Goal: Information Seeking & Learning: Learn about a topic

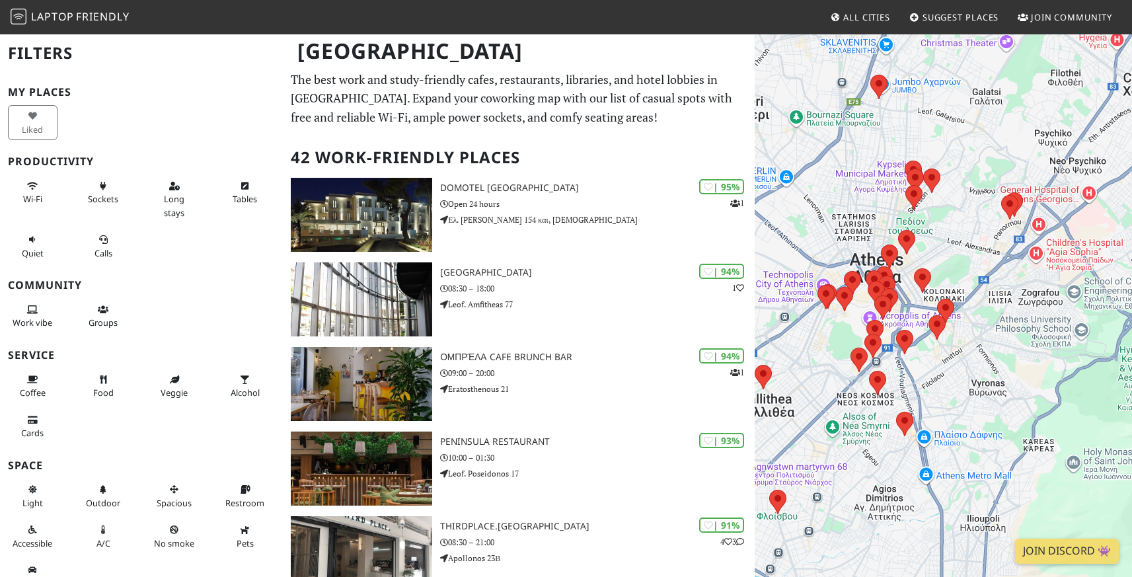
drag, startPoint x: 1002, startPoint y: 408, endPoint x: 968, endPoint y: 358, distance: 60.9
click at [968, 358] on div at bounding box center [943, 321] width 377 height 577
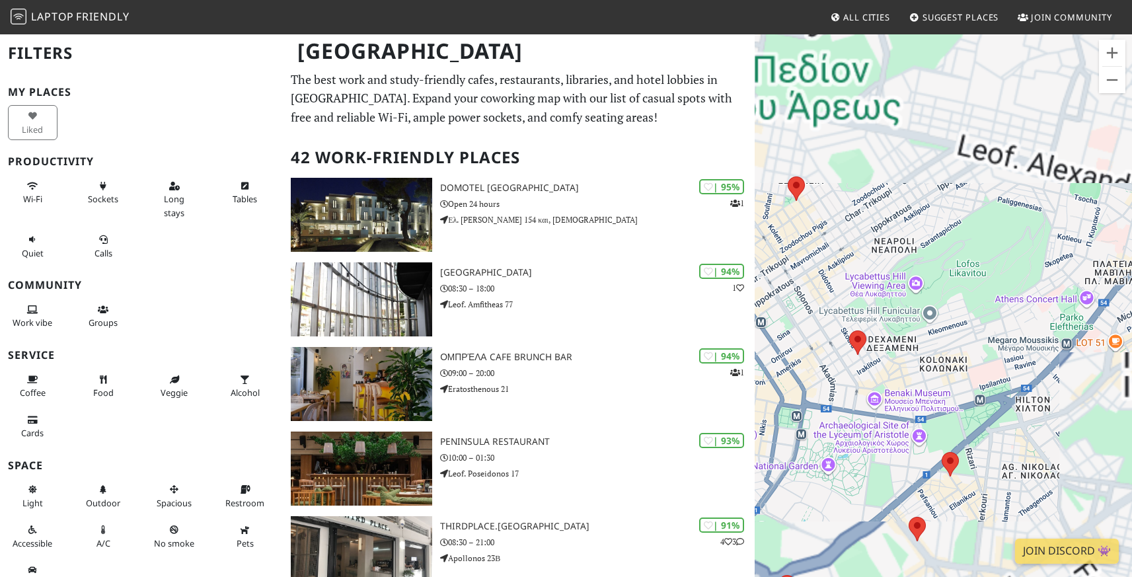
drag, startPoint x: 979, startPoint y: 339, endPoint x: 938, endPoint y: 339, distance: 40.3
click at [938, 339] on div at bounding box center [943, 321] width 377 height 577
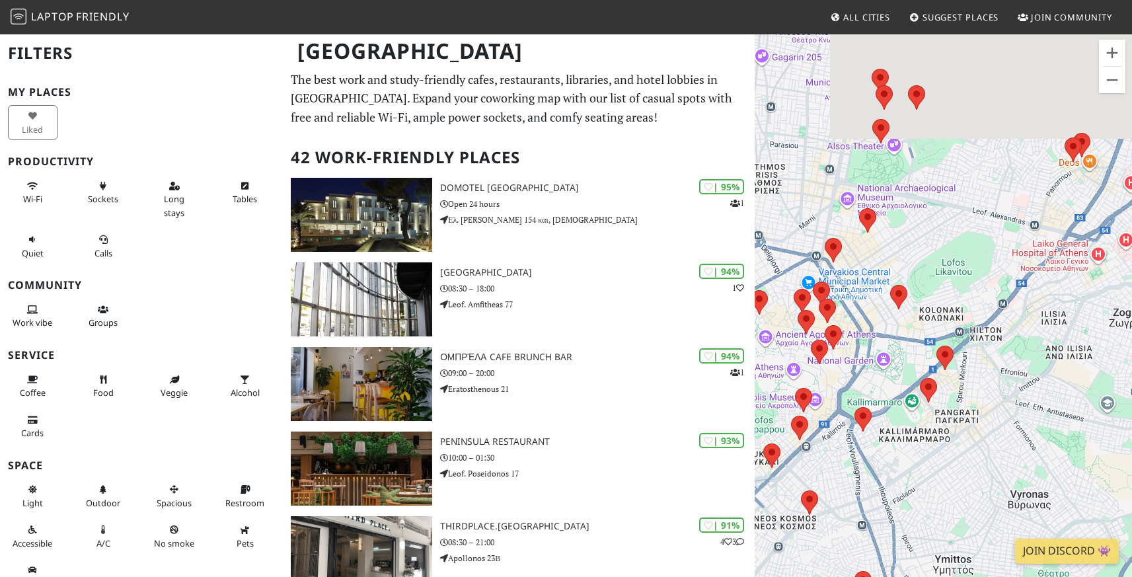
drag, startPoint x: 894, startPoint y: 413, endPoint x: 893, endPoint y: 373, distance: 39.7
click at [894, 373] on div at bounding box center [943, 321] width 377 height 577
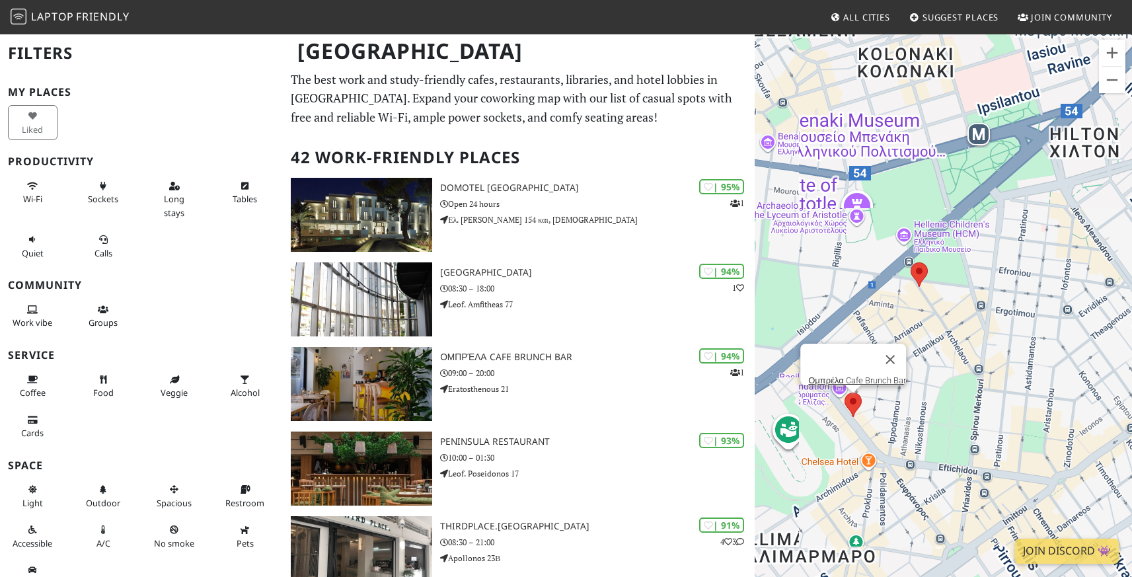
click at [845, 393] on area at bounding box center [845, 393] width 0 height 0
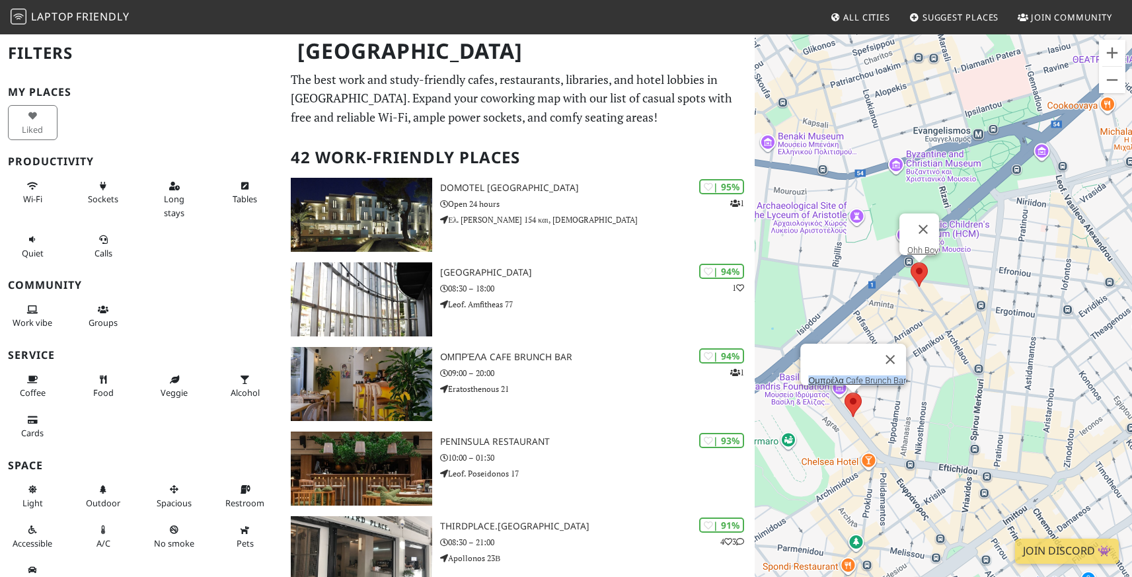
click at [911, 262] on area at bounding box center [911, 262] width 0 height 0
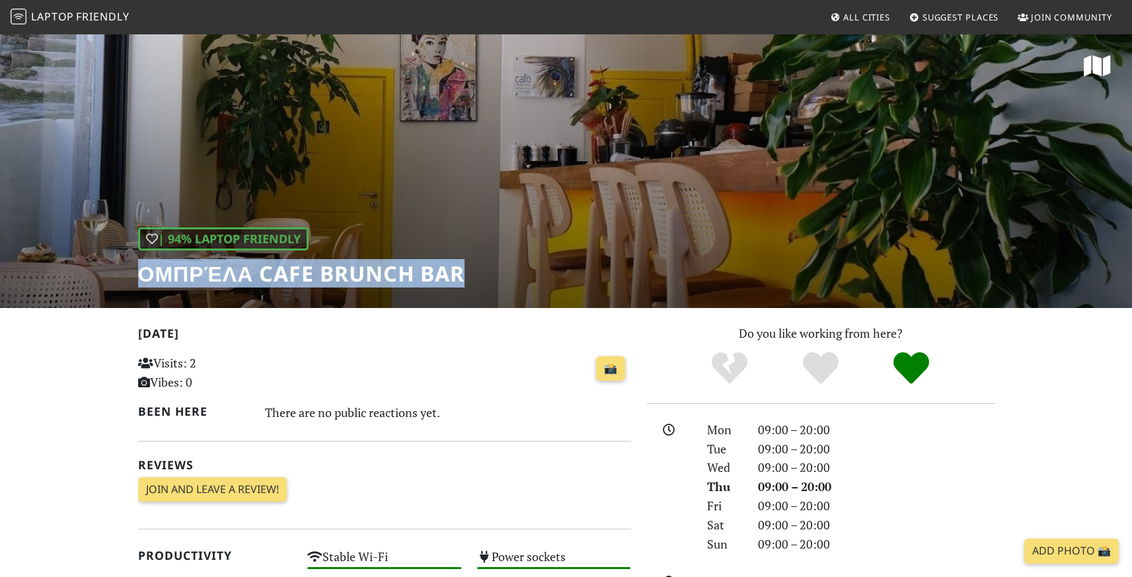
drag, startPoint x: 139, startPoint y: 274, endPoint x: 471, endPoint y: 273, distance: 331.8
click at [472, 273] on div "| 94% Laptop Friendly Ομπρέλα Cafe Brunch Bar" at bounding box center [566, 170] width 1132 height 275
copy h1 "Ομπρέλα Cafe Brunch Bar"
